Goal: Task Accomplishment & Management: Complete application form

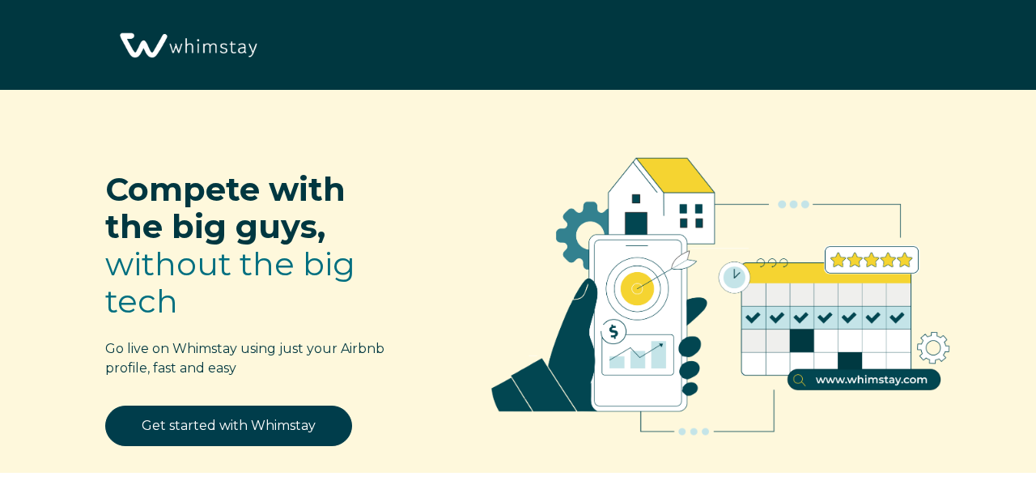
select select "IN"
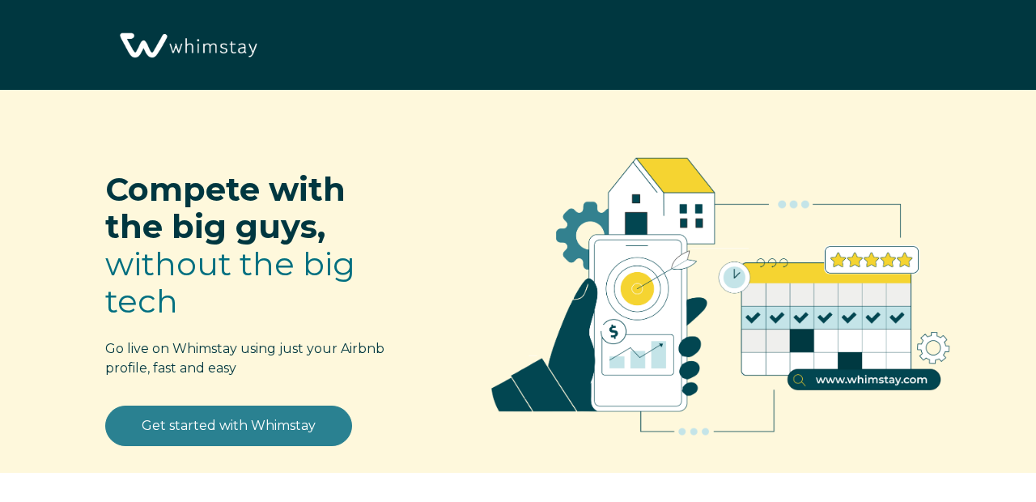
scroll to position [157, 0]
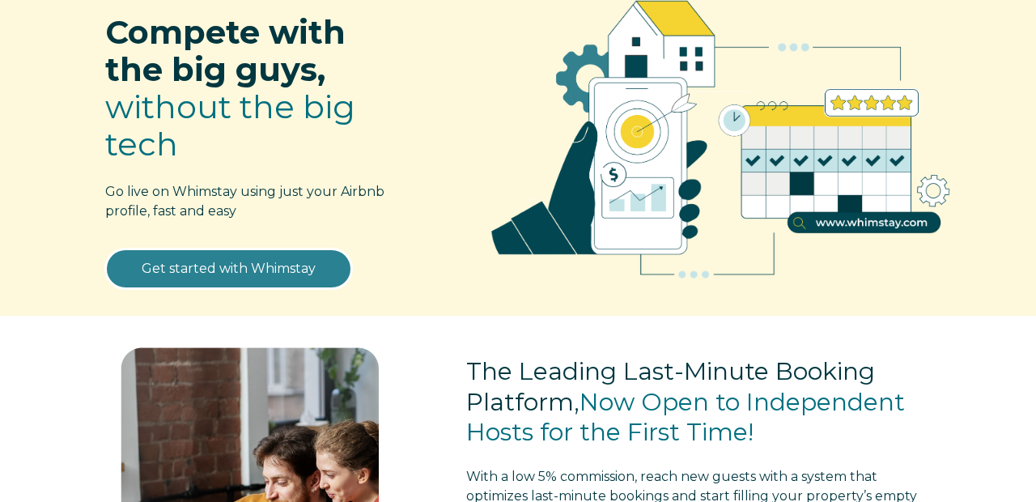
click at [257, 270] on link "Get started with Whimstay" at bounding box center [228, 269] width 247 height 40
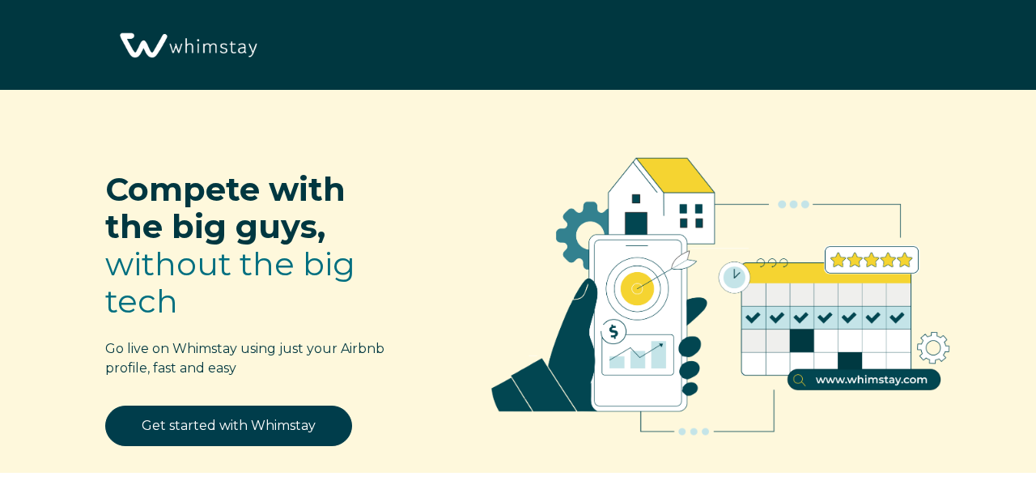
select select "IN"
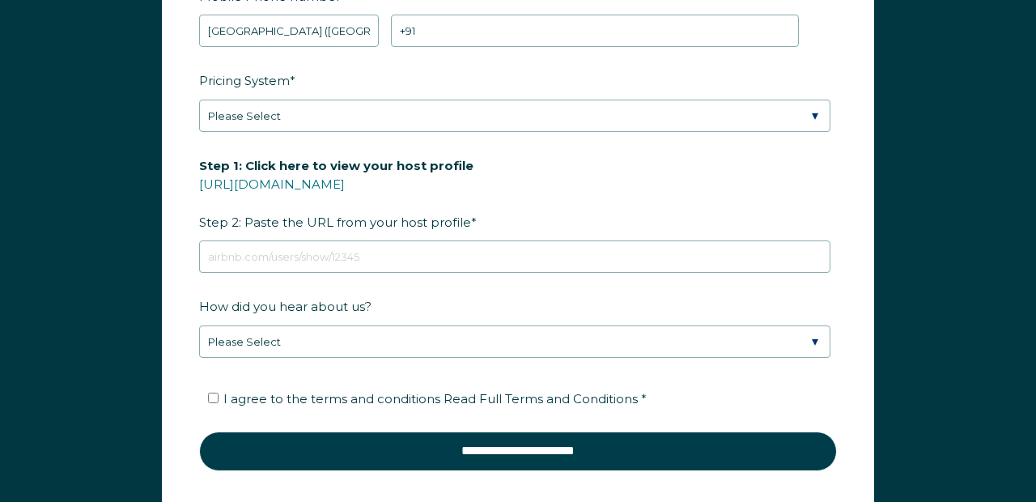
scroll to position [2180, 0]
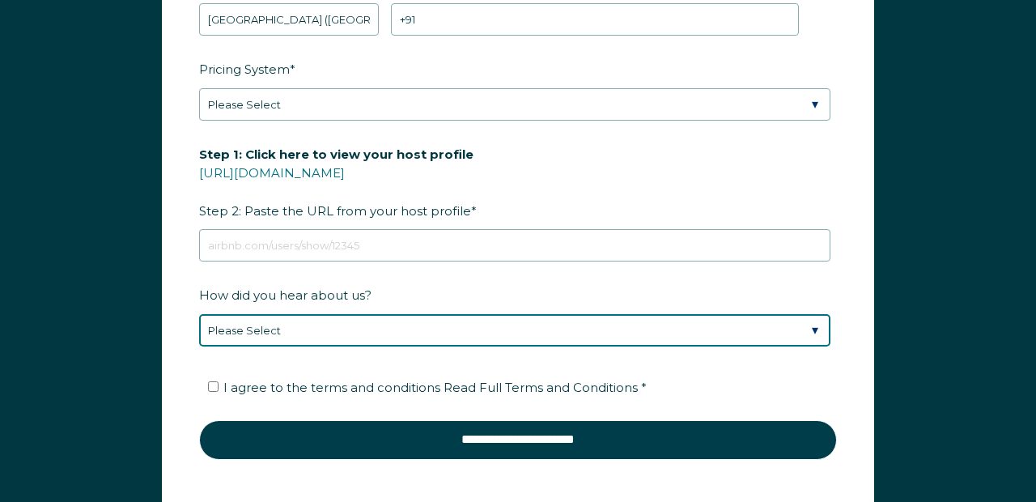
select select "Google Search"
click option "Found Whimstay through a Google search" at bounding box center [0, 0] width 0 height 0
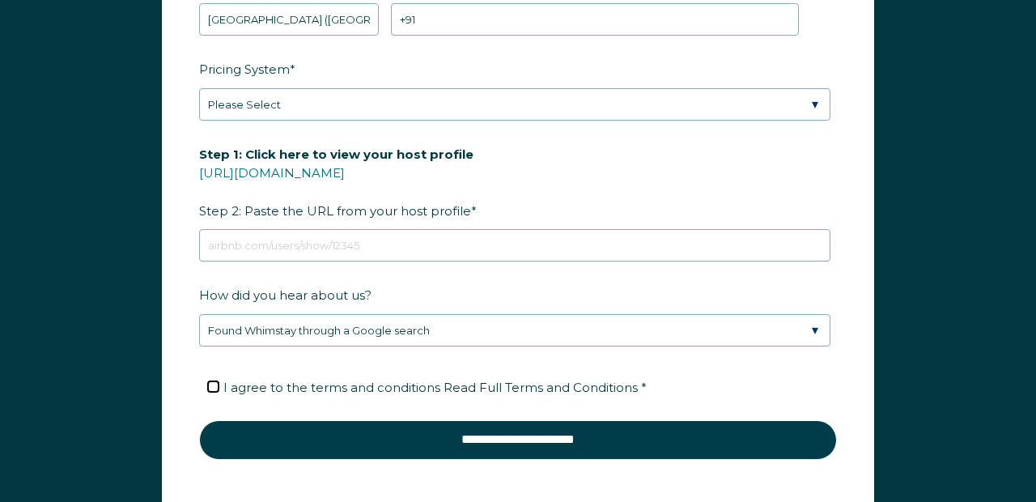
click at [215, 386] on input "I agree to the terms and conditions Read Full Terms and Conditions *" at bounding box center [213, 386] width 11 height 11
checkbox input "true"
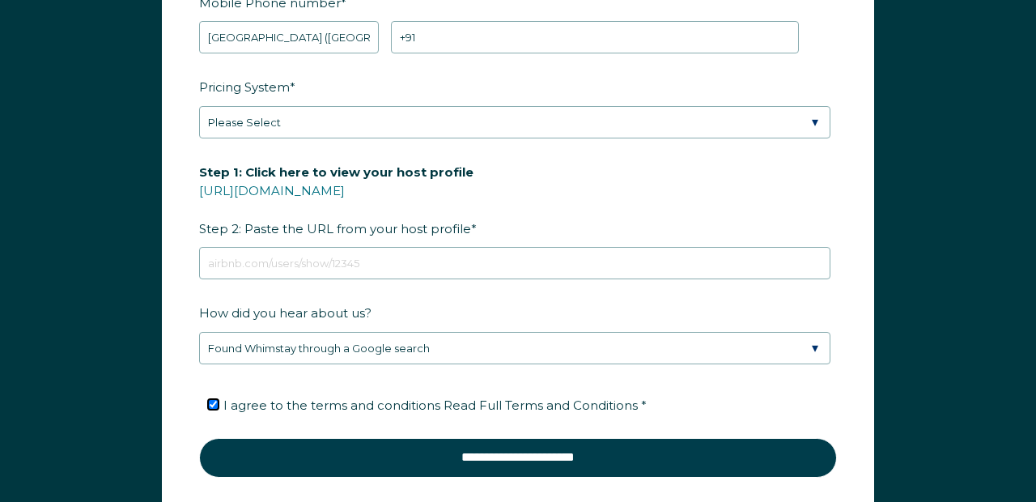
scroll to position [2141, 0]
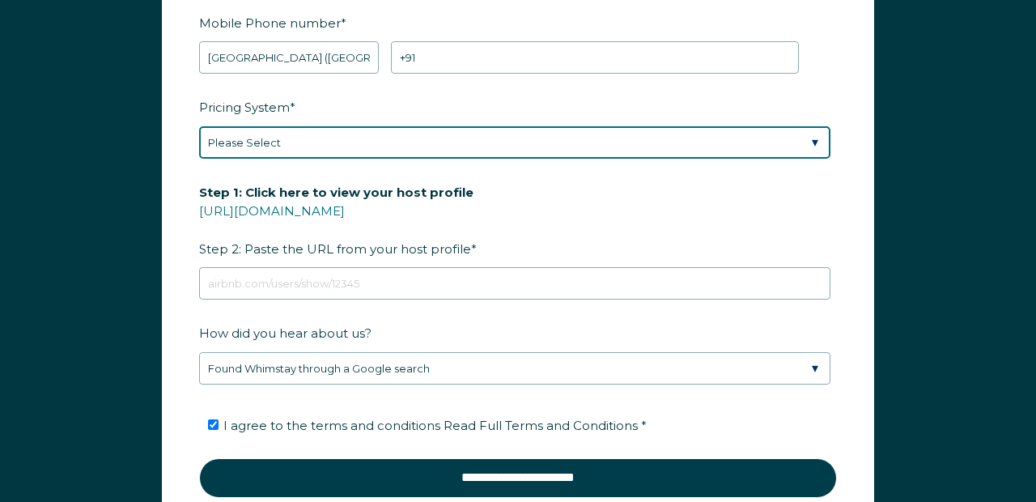
select select "Manual"
click option "Manual" at bounding box center [0, 0] width 0 height 0
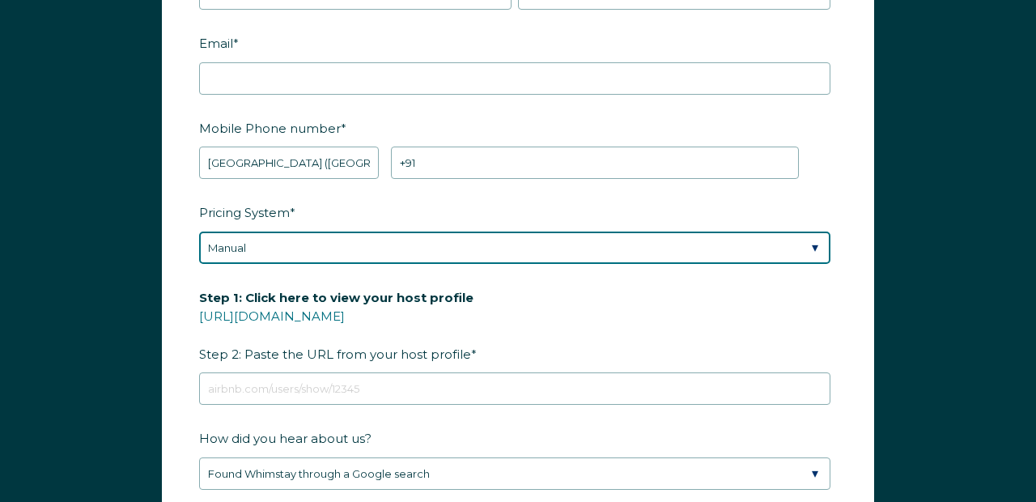
scroll to position [2020, 0]
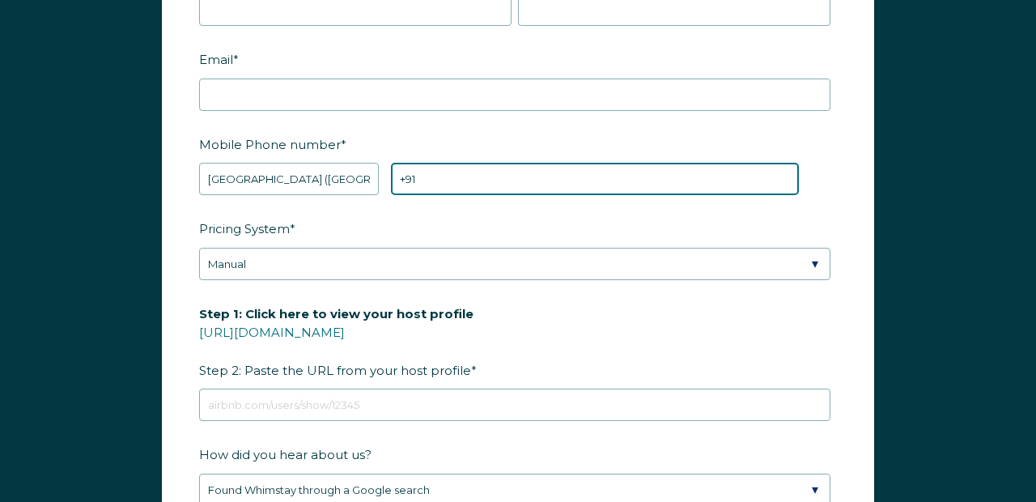
click at [473, 177] on input "+91" at bounding box center [595, 180] width 408 height 32
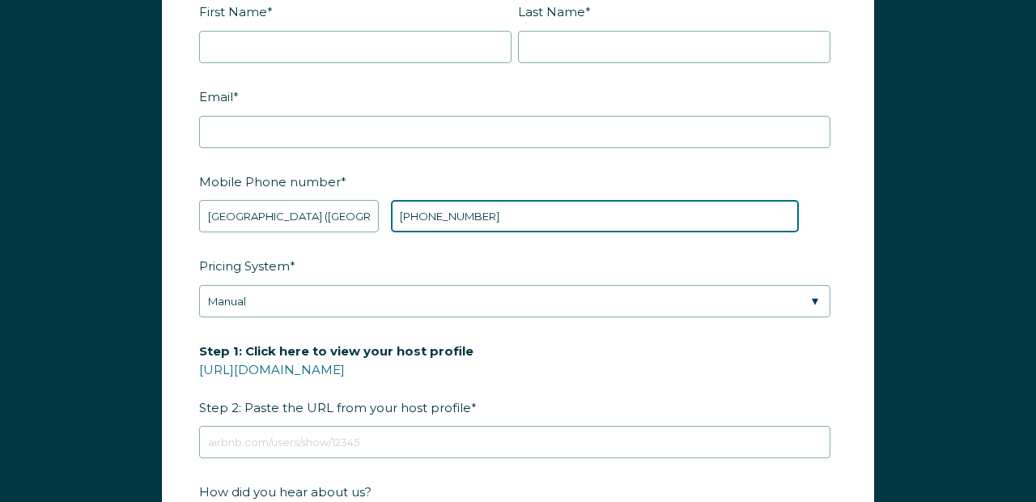
scroll to position [1947, 0]
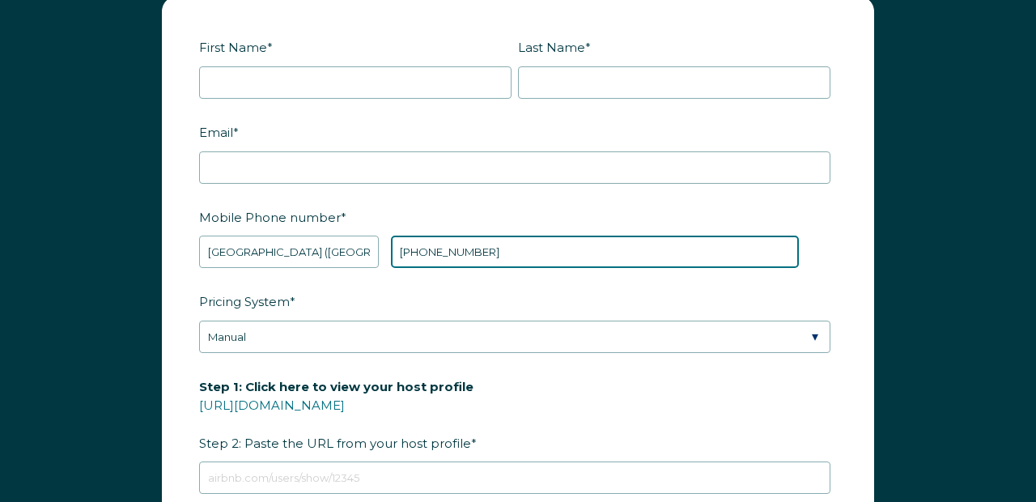
type input "[PHONE_NUMBER]"
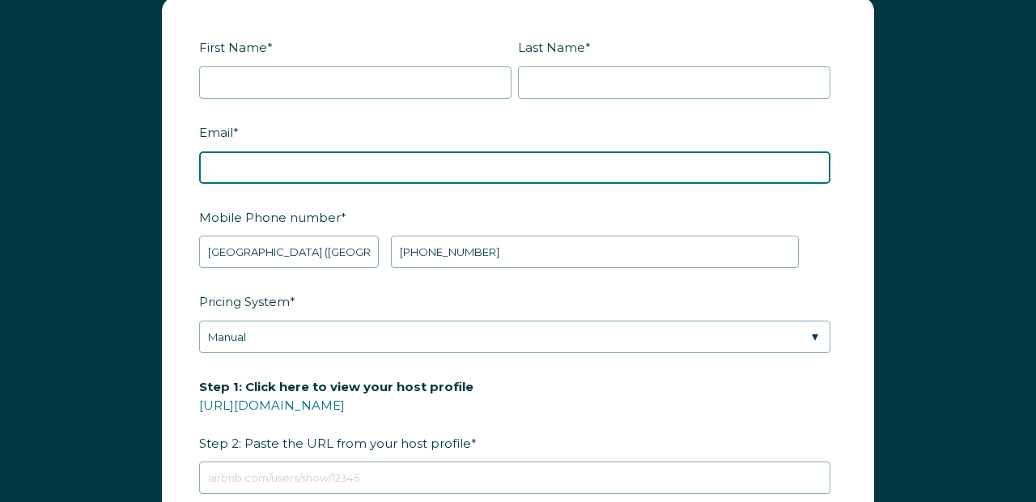
click at [429, 164] on input "Email *" at bounding box center [514, 168] width 631 height 32
type input "[EMAIL_ADDRESS][DOMAIN_NAME]"
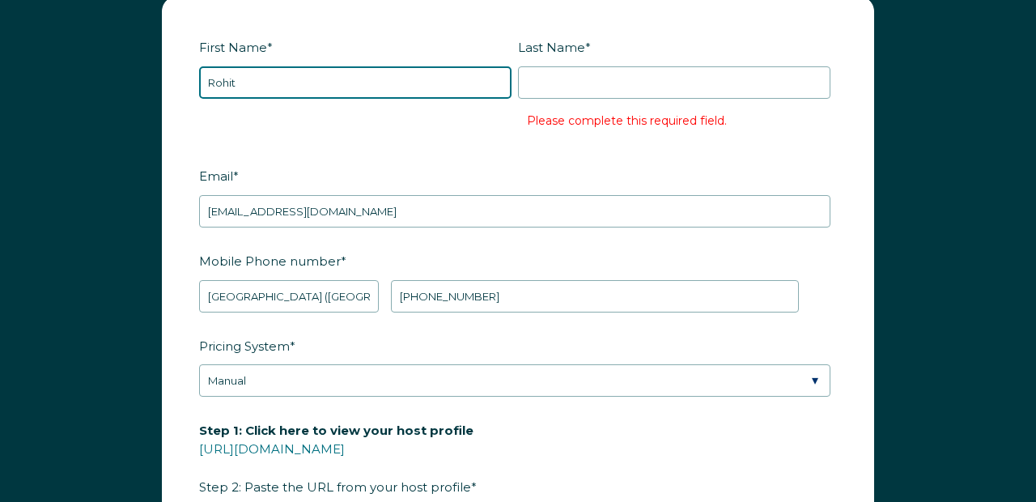
type input "Rohit"
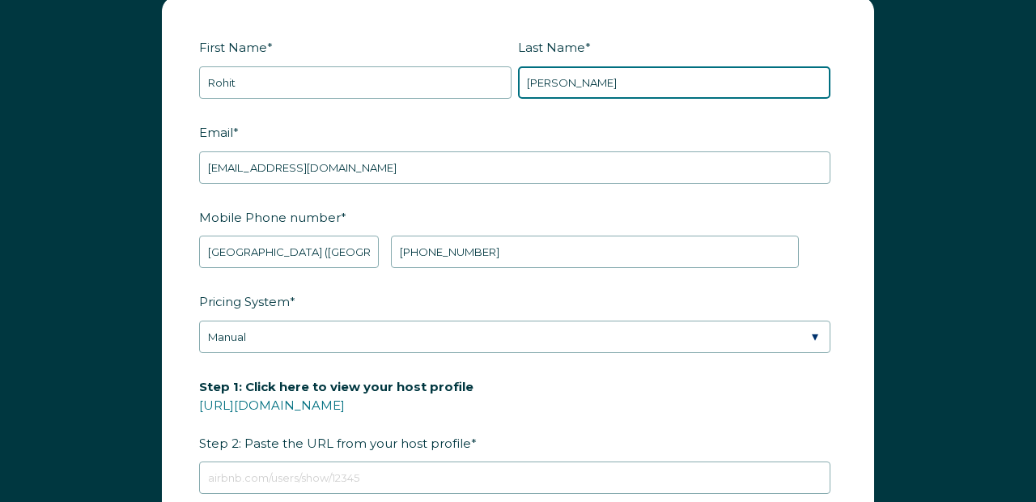
type input "[PERSON_NAME]"
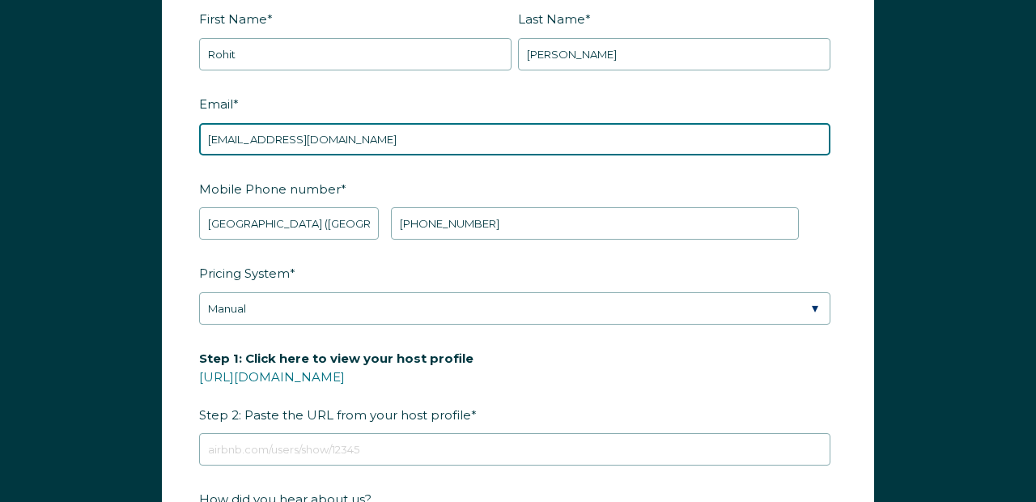
scroll to position [2038, 0]
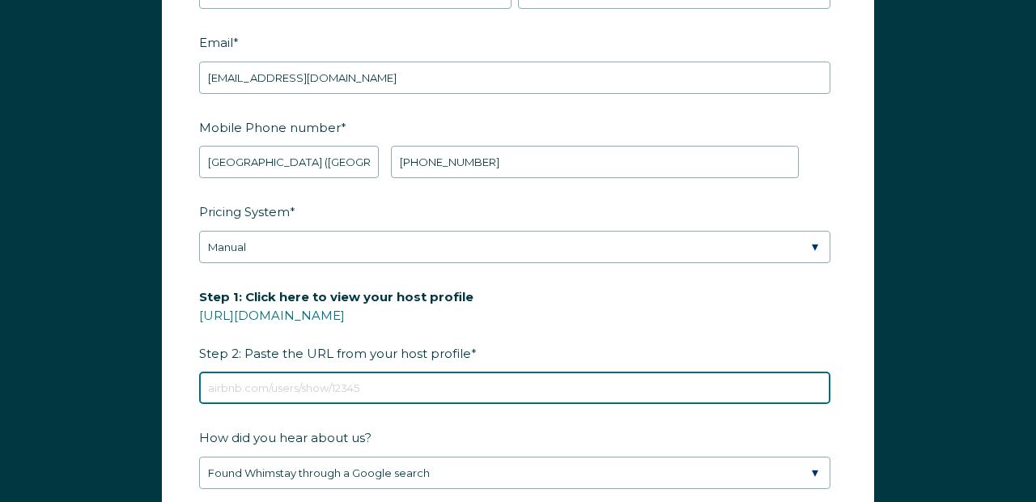
click at [331, 389] on input "Step 1: Click here to view your host profile [URL][DOMAIN_NAME] Step 2: Paste t…" at bounding box center [514, 388] width 631 height 32
paste input "[URL][DOMAIN_NAME]"
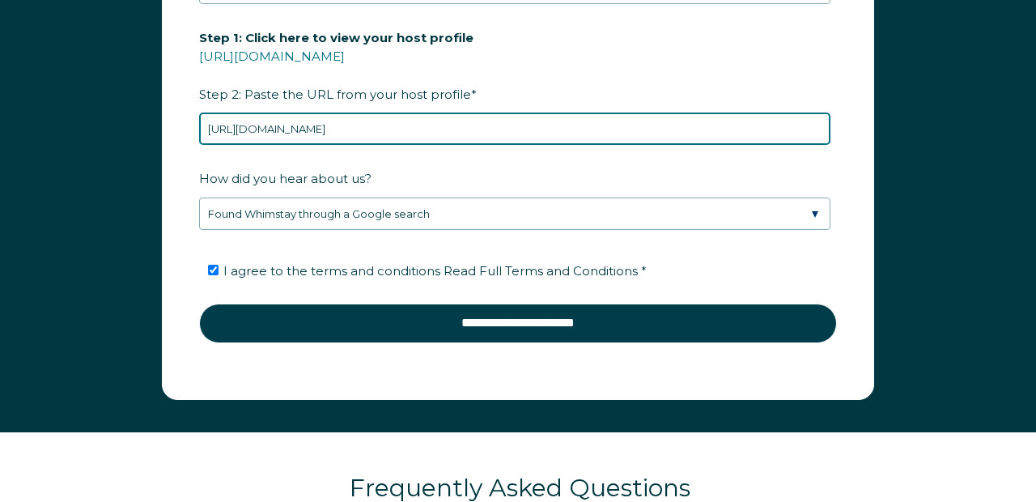
scroll to position [2323, 0]
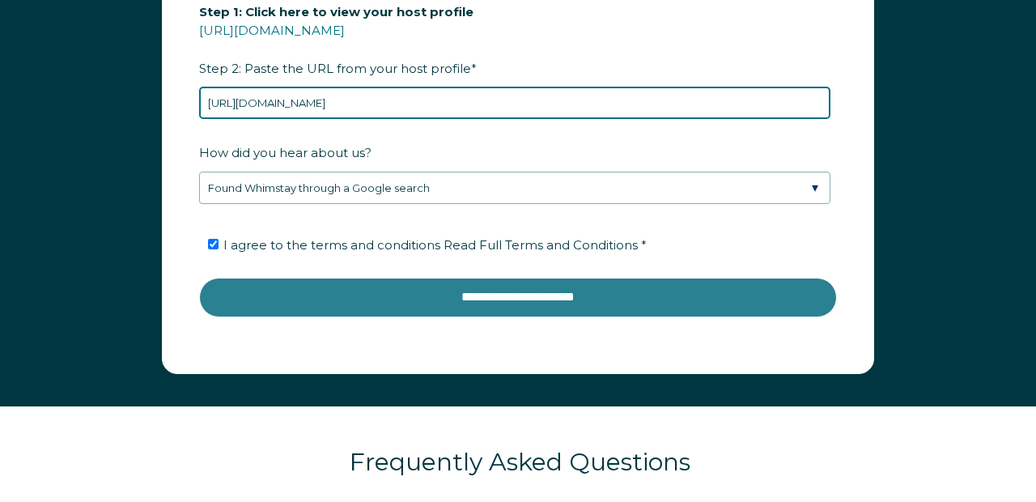
type input "[URL][DOMAIN_NAME]"
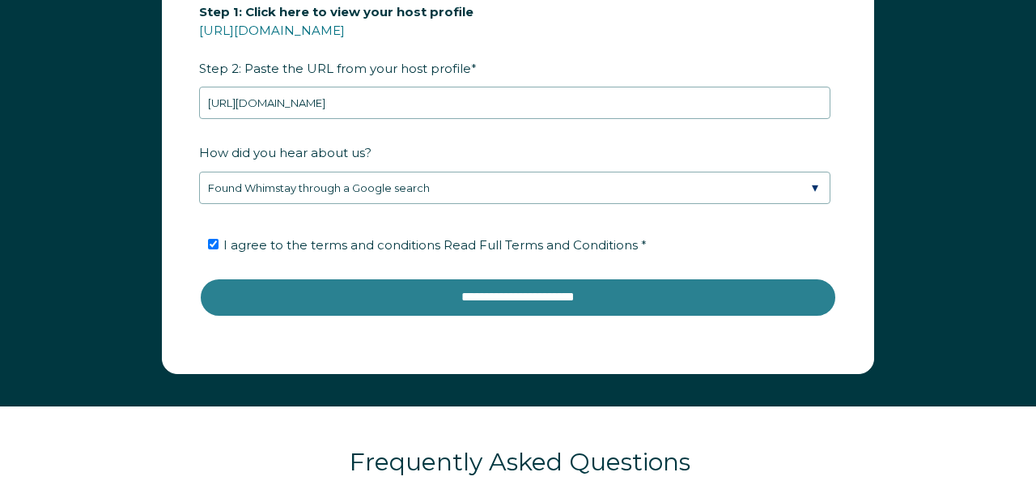
click at [500, 300] on input "**********" at bounding box center [518, 297] width 638 height 39
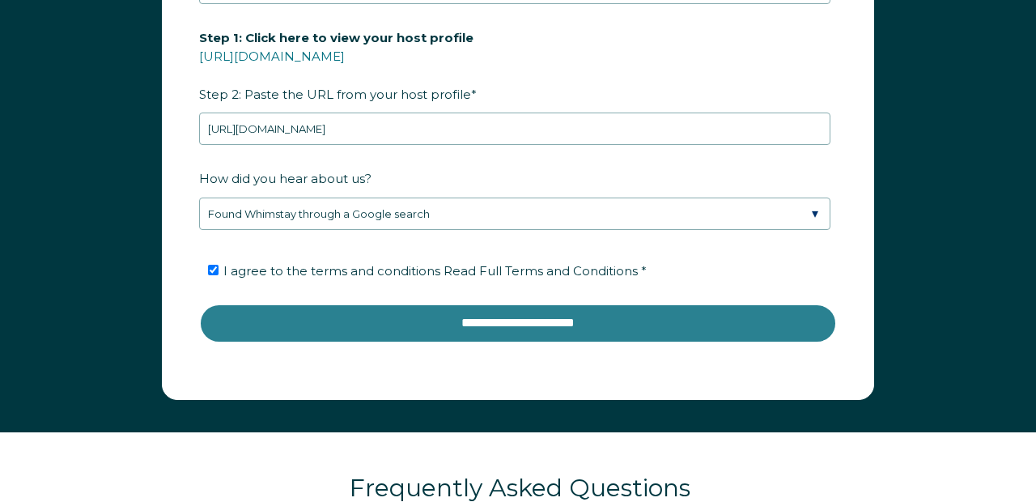
scroll to position [2232, 0]
